Goal: Navigation & Orientation: Find specific page/section

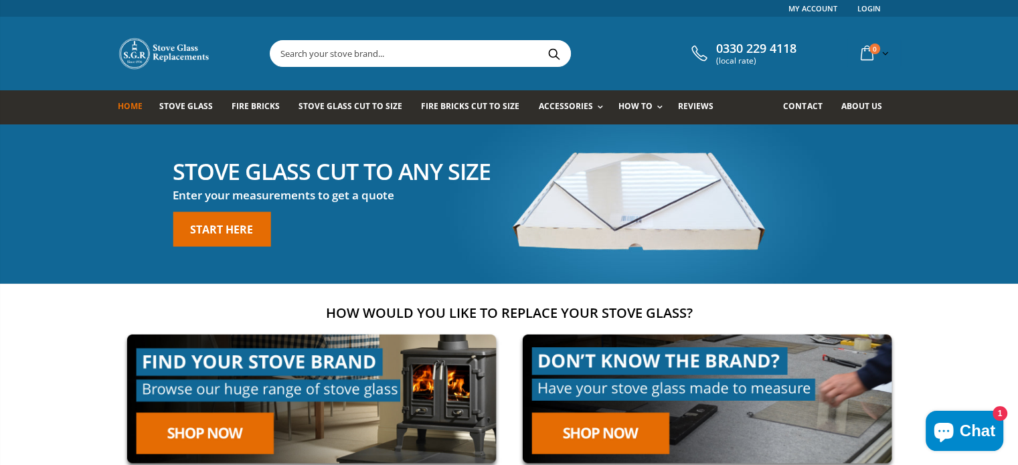
click at [235, 110] on span "Fire Bricks" at bounding box center [255, 105] width 48 height 11
drag, startPoint x: 0, startPoint y: 0, endPoint x: 235, endPoint y: 110, distance: 259.8
click at [235, 110] on span "Fire Bricks" at bounding box center [255, 105] width 48 height 11
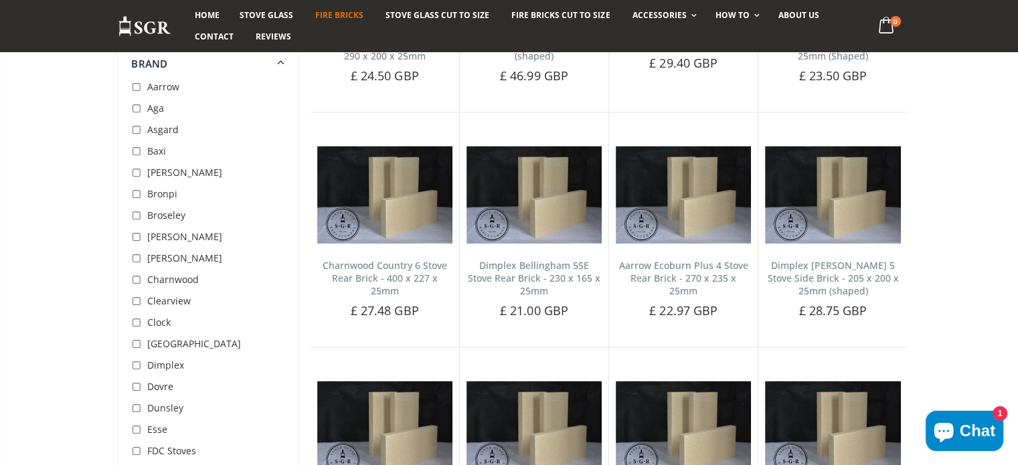
scroll to position [1548, 0]
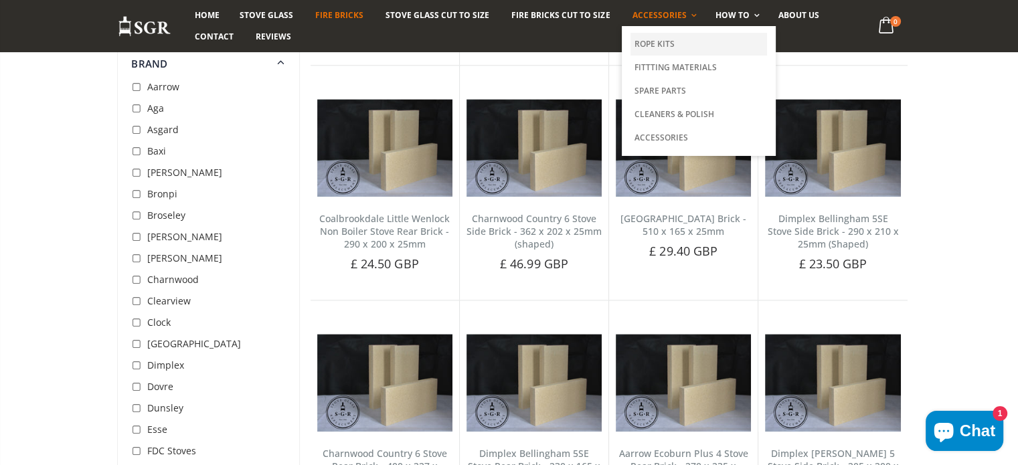
click at [649, 46] on link "Rope Kits" at bounding box center [698, 44] width 136 height 23
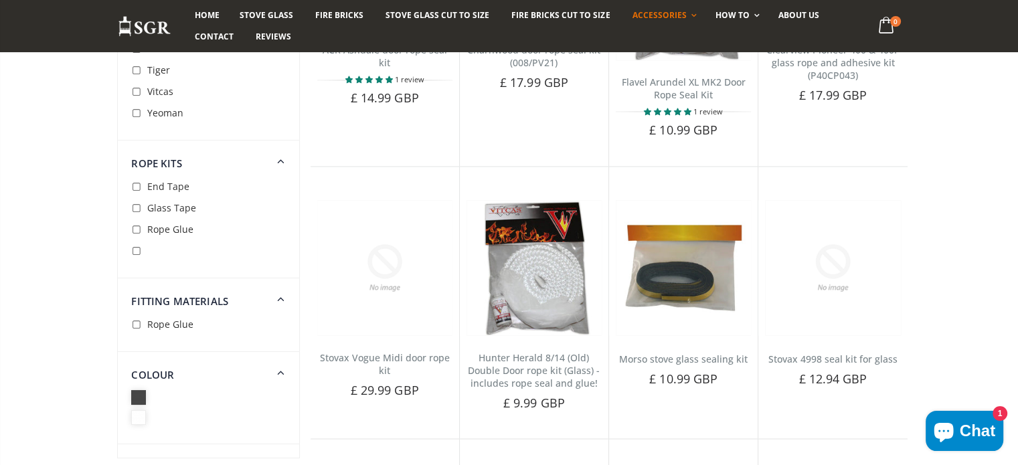
scroll to position [2275, 0]
